Goal: Task Accomplishment & Management: Manage account settings

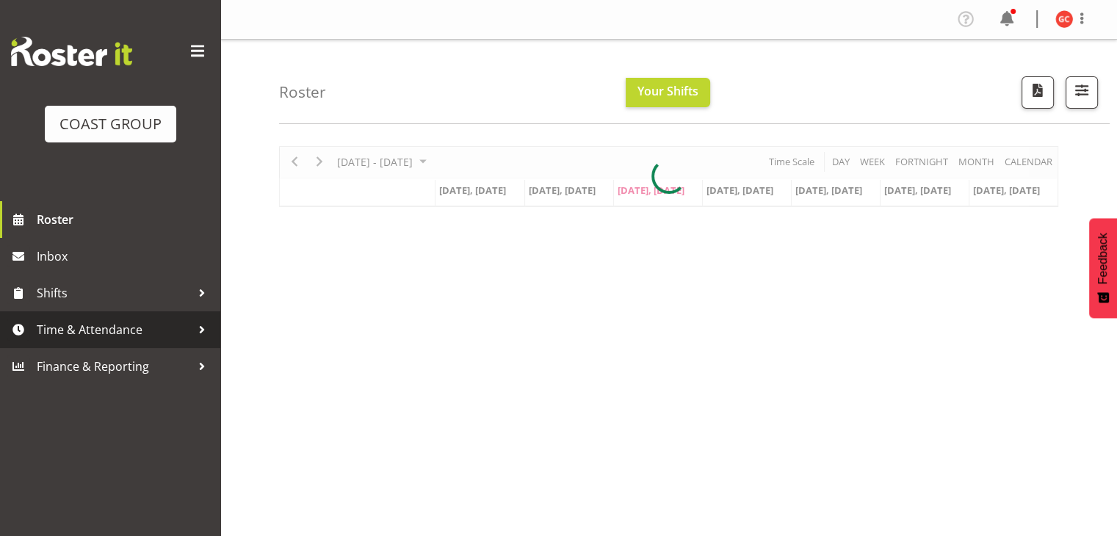
click at [164, 336] on span "Time & Attendance" at bounding box center [114, 330] width 154 height 22
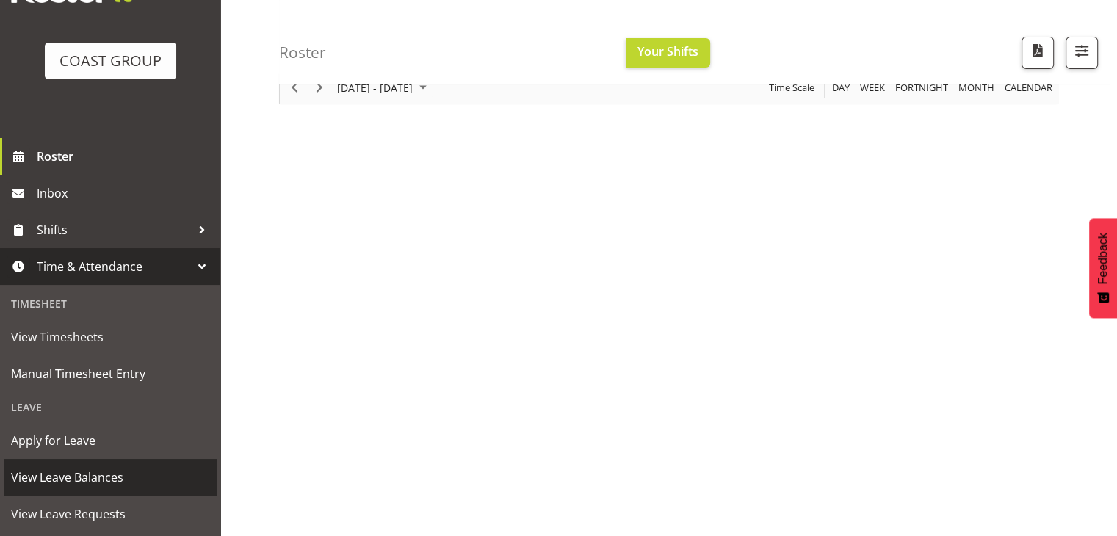
scroll to position [137, 0]
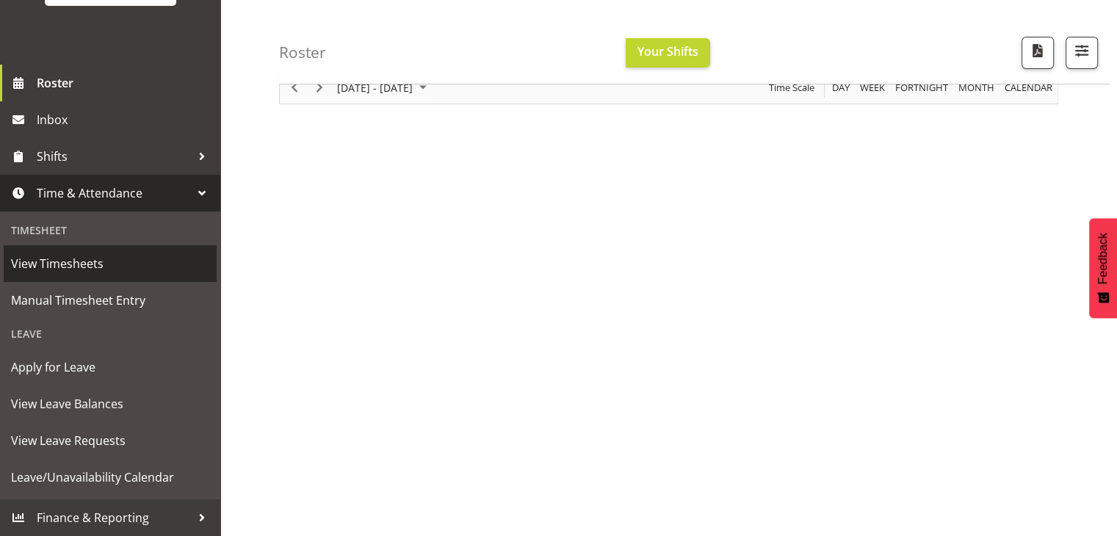
click at [94, 262] on span "View Timesheets" at bounding box center [110, 264] width 198 height 22
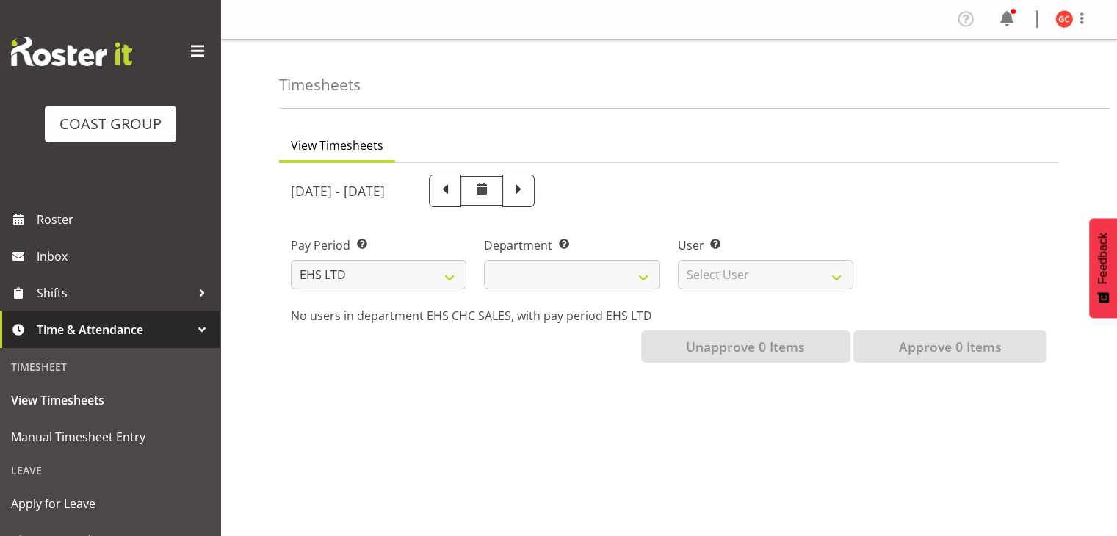
select select
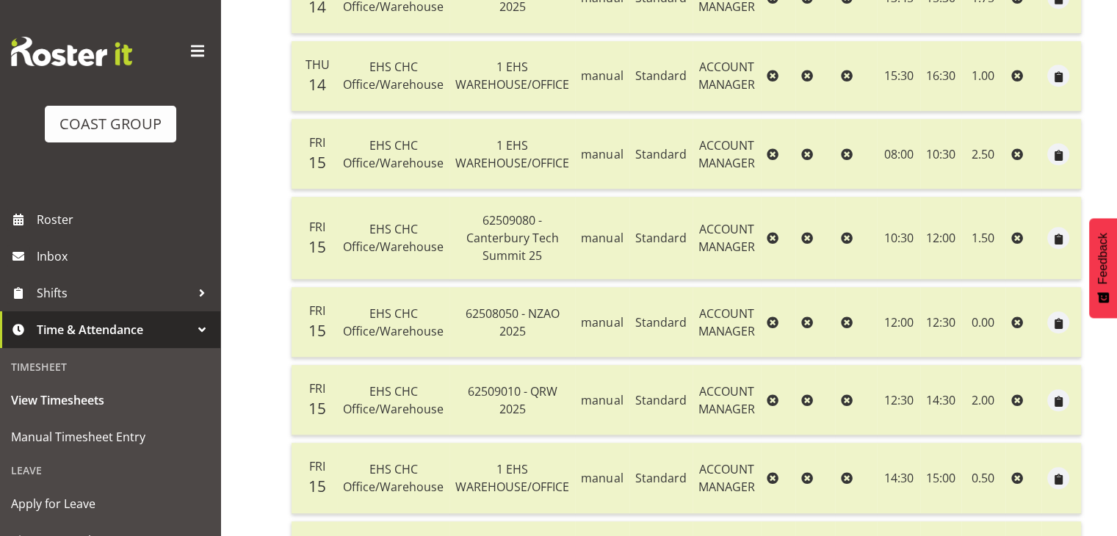
scroll to position [1175, 0]
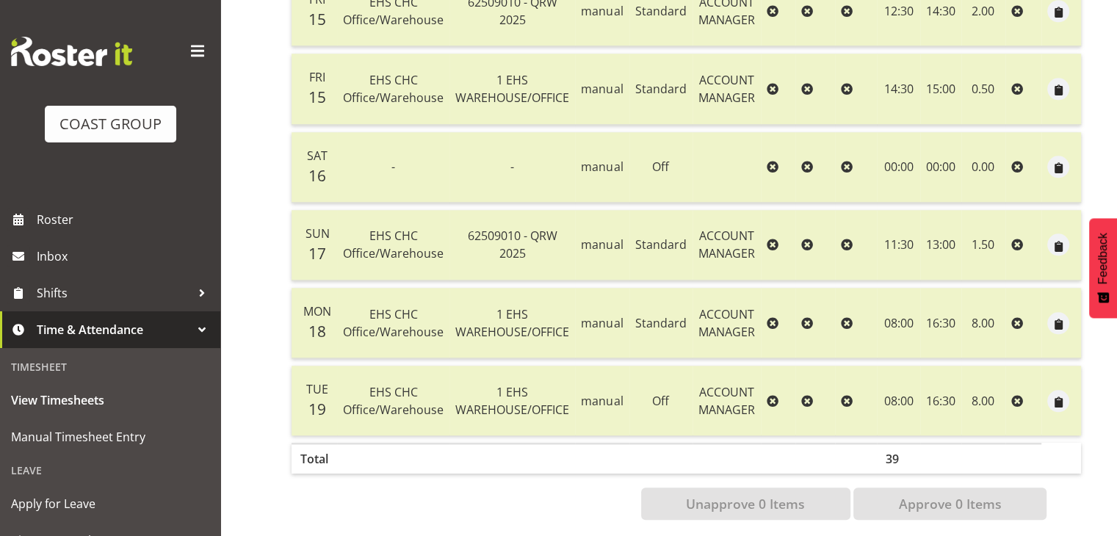
scroll to position [1498, 0]
